Goal: Navigation & Orientation: Find specific page/section

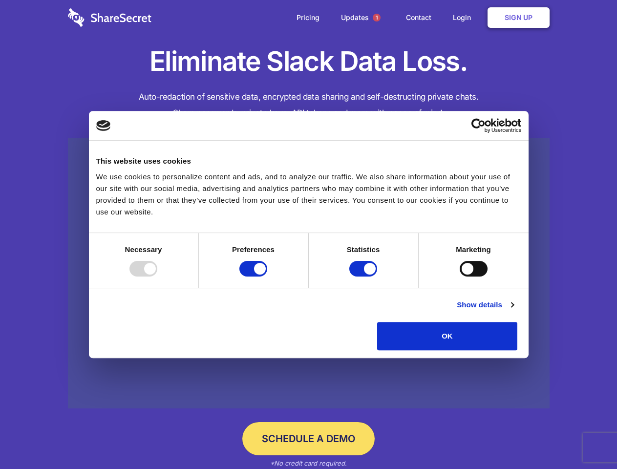
click at [157, 276] on div at bounding box center [143, 269] width 28 height 16
click at [267, 276] on input "Preferences" at bounding box center [253, 269] width 28 height 16
checkbox input "false"
click at [364, 276] on input "Statistics" at bounding box center [363, 269] width 28 height 16
checkbox input "false"
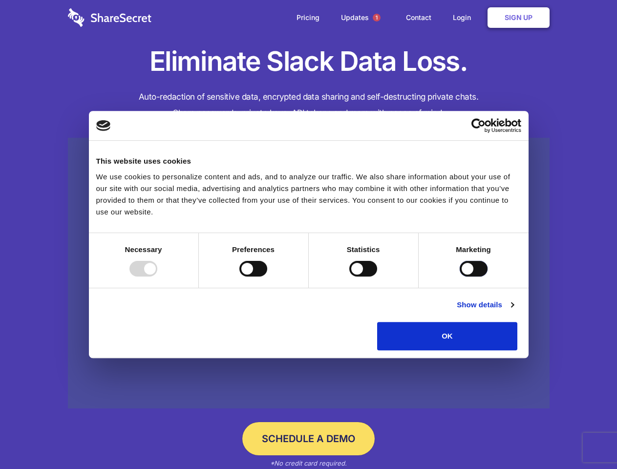
click at [460, 276] on input "Marketing" at bounding box center [474, 269] width 28 height 16
checkbox input "true"
click at [513, 311] on link "Show details" at bounding box center [485, 305] width 57 height 12
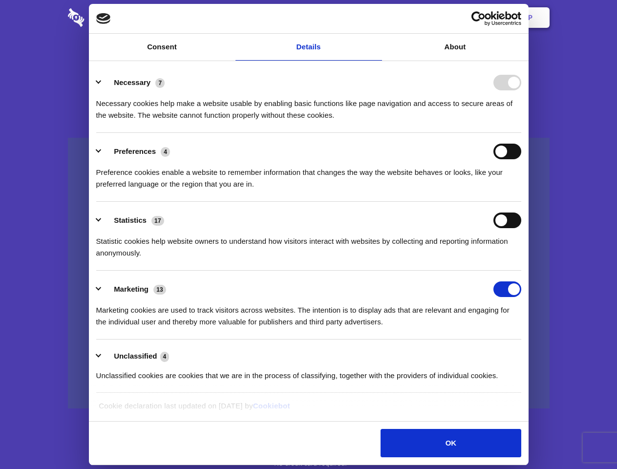
click at [521, 190] on div "Preference cookies enable a website to remember information that changes the wa…" at bounding box center [308, 174] width 425 height 31
click at [376, 18] on span "1" at bounding box center [377, 18] width 8 height 8
